Goal: Information Seeking & Learning: Learn about a topic

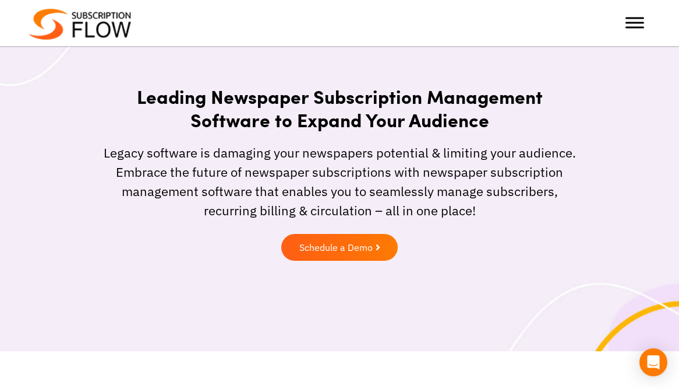
click at [641, 26] on span "Toggle Menu" at bounding box center [635, 22] width 19 height 11
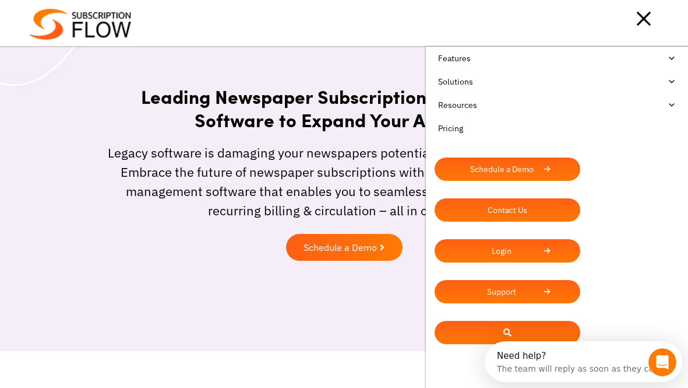
click at [453, 108] on link "Resources" at bounding box center [557, 104] width 245 height 23
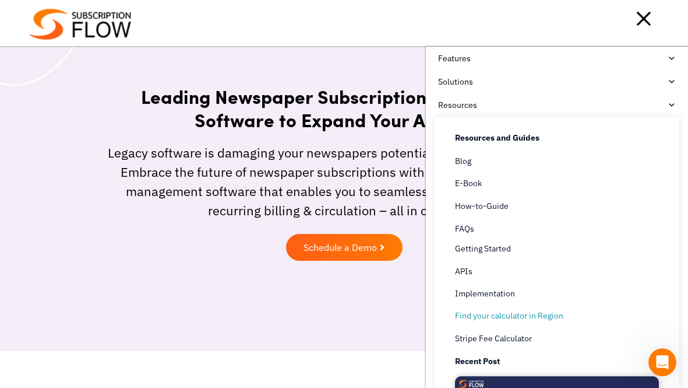
click at [495, 318] on link "Find your calculator in Region" at bounding box center [563, 316] width 216 height 14
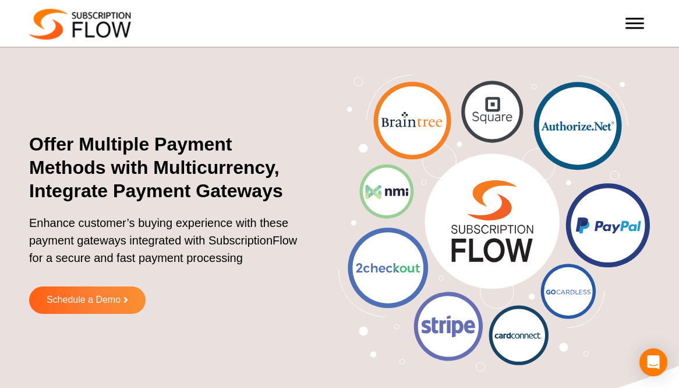
click at [630, 19] on span "Toggle Menu" at bounding box center [635, 18] width 19 height 2
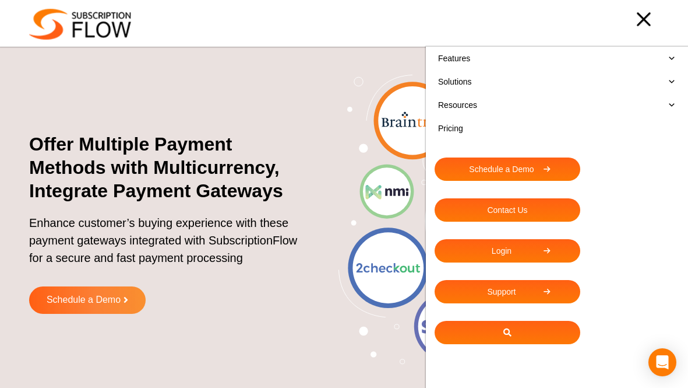
click at [462, 128] on link "Pricing" at bounding box center [557, 128] width 245 height 23
